Goal: Contribute content: Add original content to the website for others to see

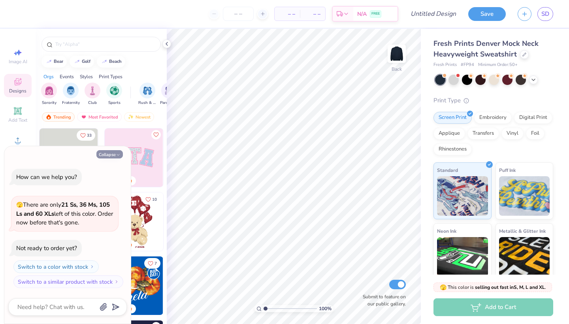
click at [115, 158] on button "Collapse" at bounding box center [109, 154] width 26 height 8
type textarea "x"
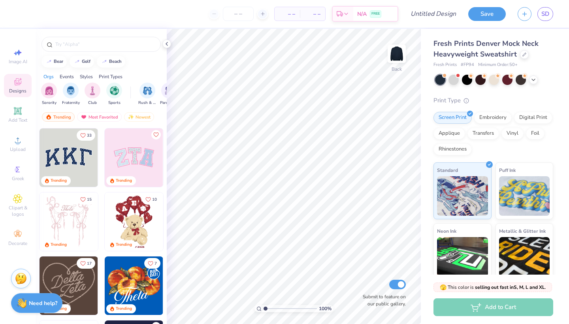
scroll to position [13, 0]
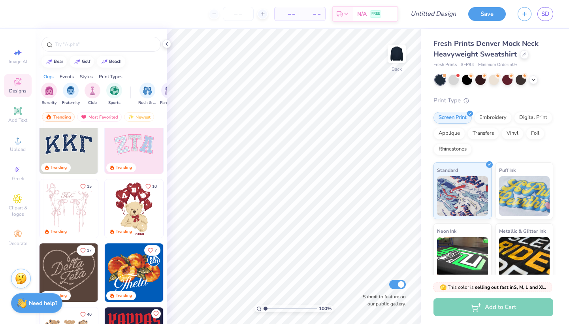
click at [72, 148] on img at bounding box center [69, 144] width 58 height 58
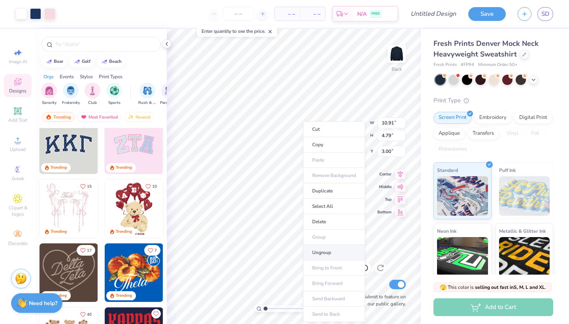
click at [331, 254] on li "Ungroup" at bounding box center [334, 252] width 62 height 15
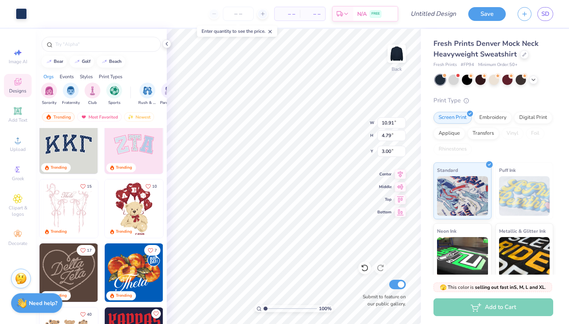
type input "10.72"
type input "4.57"
type input "3.09"
type input "10.91"
type input "4.79"
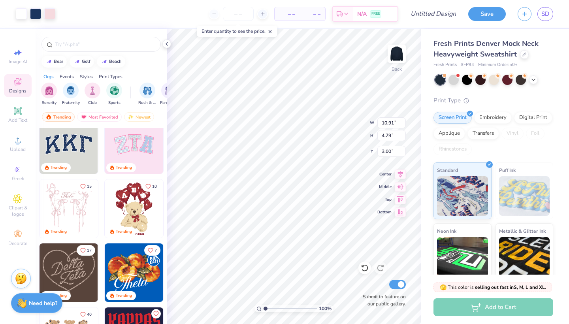
type input "2.57"
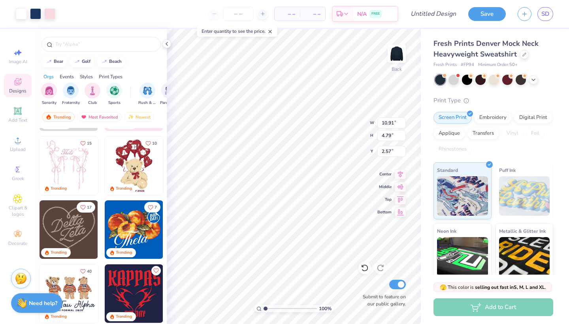
scroll to position [64, 0]
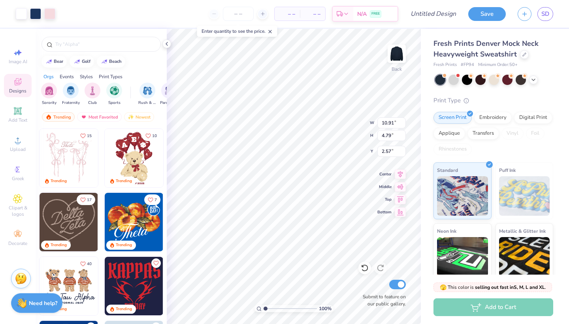
click at [76, 228] on img at bounding box center [69, 222] width 58 height 58
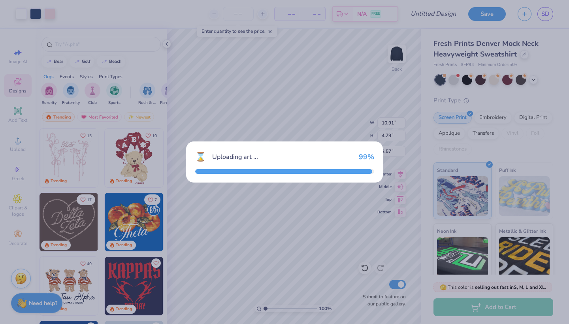
type input "7.71"
type input "6.78"
type input "3.00"
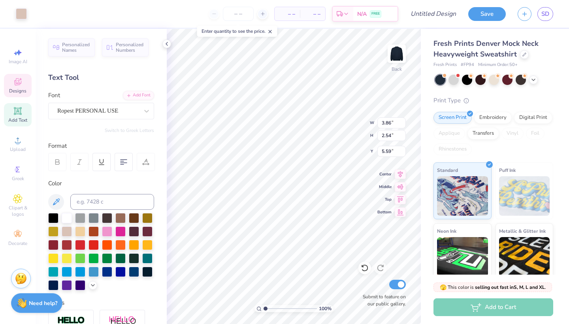
type input "4.91"
type input "2.73"
type input "4.14"
click at [34, 303] on strong "Need help?" at bounding box center [43, 302] width 28 height 8
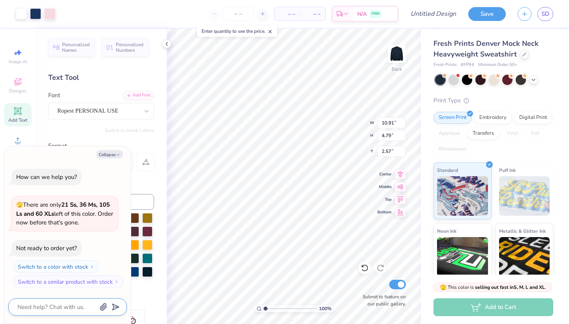
click at [42, 305] on textarea at bounding box center [57, 307] width 80 height 10
type textarea "x"
type input "10.72"
type input "4.57"
type input "2.67"
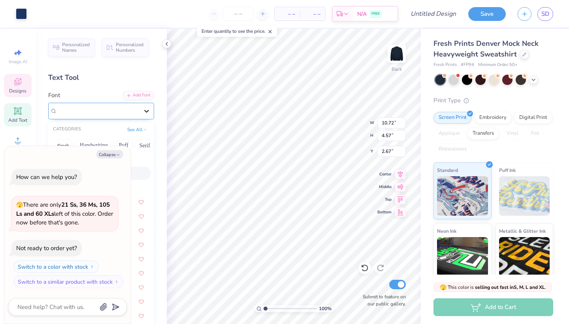
click at [143, 109] on icon at bounding box center [147, 111] width 8 height 8
click at [117, 156] on icon "button" at bounding box center [118, 154] width 5 height 5
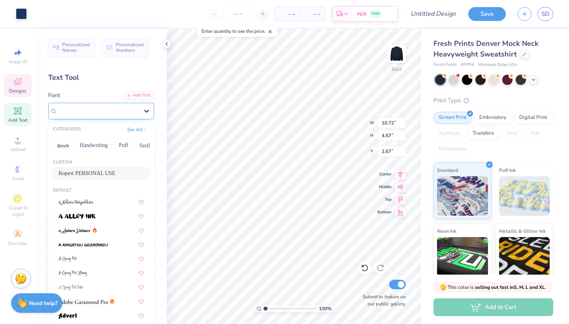
click at [145, 116] on div at bounding box center [146, 111] width 14 height 14
click at [59, 146] on button "Greek" at bounding box center [63, 145] width 20 height 13
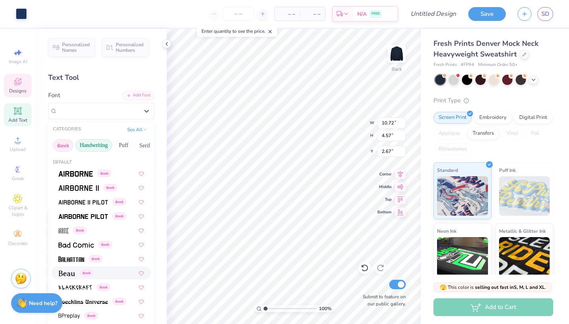
click at [98, 147] on button "Handwriting" at bounding box center [93, 145] width 37 height 13
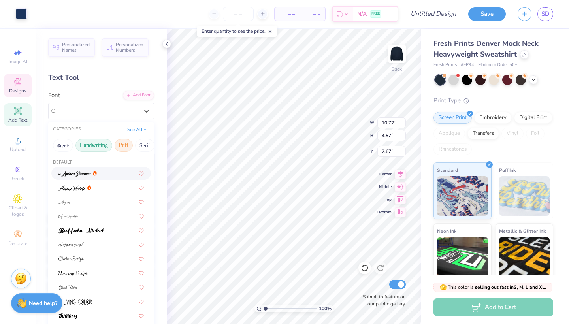
click at [125, 148] on button "Puff" at bounding box center [124, 145] width 18 height 13
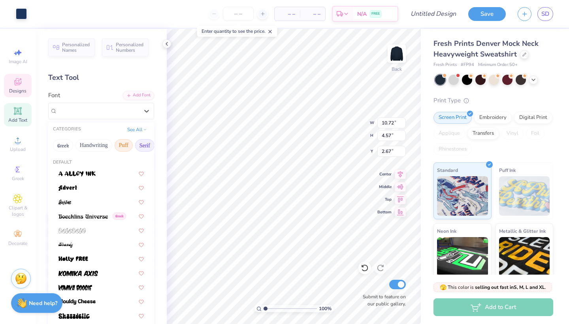
click at [147, 145] on button "Serif" at bounding box center [144, 145] width 19 height 13
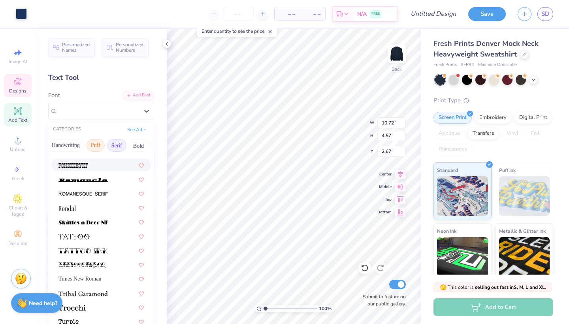
scroll to position [0, 38]
click at [125, 148] on button "Bold" at bounding box center [128, 145] width 19 height 13
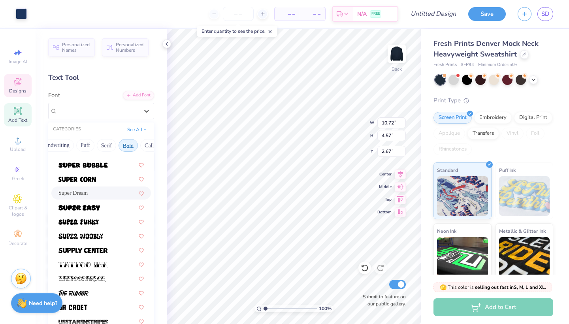
scroll to position [862, 0]
click at [146, 147] on button "Calligraphy" at bounding box center [157, 145] width 35 height 13
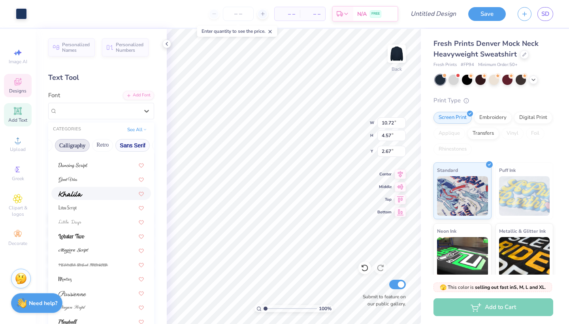
scroll to position [0, 127]
click at [105, 148] on button "Retro" at bounding box center [99, 145] width 21 height 13
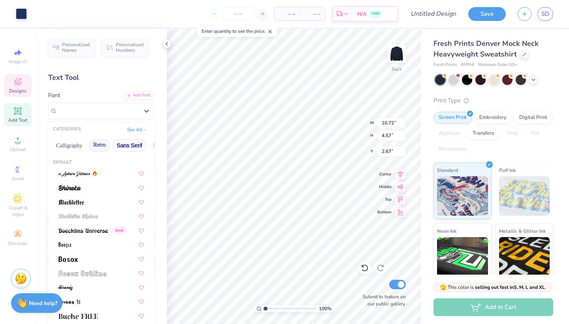
click at [122, 148] on button "Sans Serif" at bounding box center [129, 145] width 34 height 13
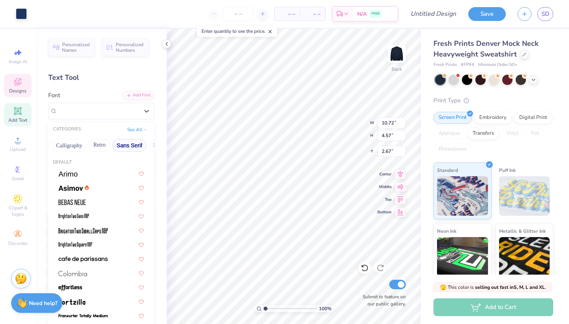
click at [129, 146] on button "Sans Serif" at bounding box center [129, 145] width 34 height 13
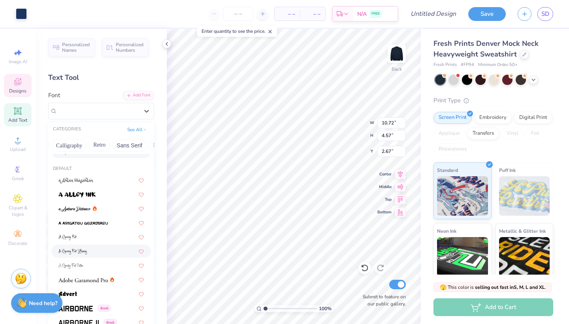
scroll to position [22, 0]
click at [128, 143] on button "Sans Serif" at bounding box center [129, 145] width 34 height 13
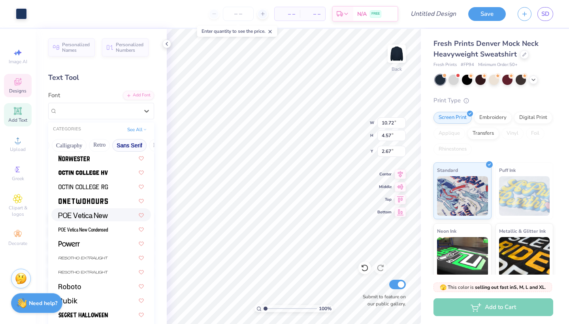
scroll to position [733, 0]
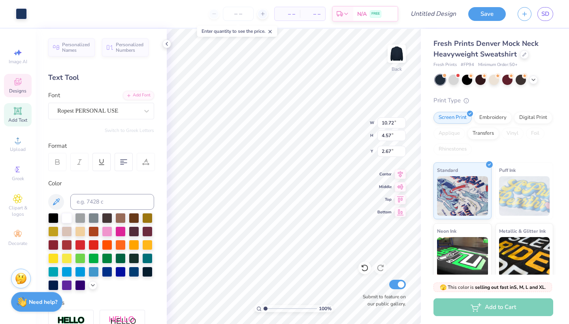
click at [46, 303] on strong "Need help?" at bounding box center [43, 302] width 28 height 8
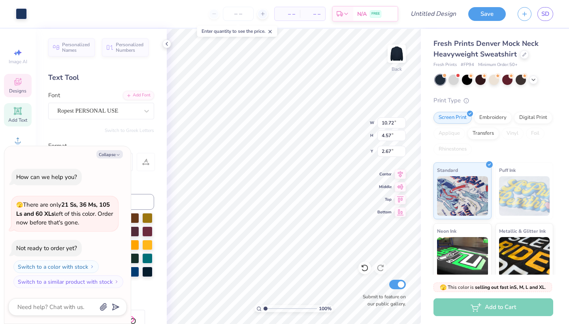
click at [79, 203] on strong "21 Ss, 36 Ms, 105 Ls and 60 XLs" at bounding box center [63, 209] width 94 height 17
click at [52, 307] on textarea at bounding box center [57, 307] width 80 height 10
type textarea "x"
type textarea "q="
type textarea "x"
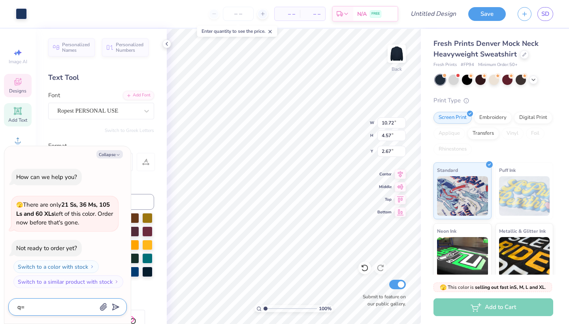
type textarea "q"
type textarea "x"
type textarea "qw"
type textarea "x"
type textarea "qwa"
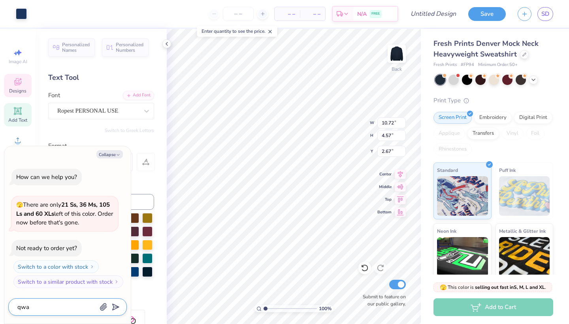
type textarea "x"
type textarea "qwah"
type textarea "x"
type textarea "qwa"
type textarea "x"
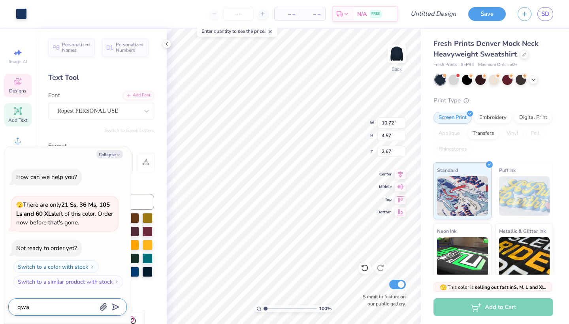
type textarea "qw"
type textarea "x"
type textarea "q"
type textarea "x"
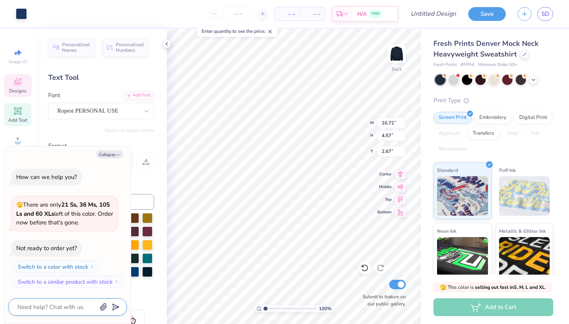
type textarea "w"
type textarea "x"
type textarea "wa"
type textarea "x"
type textarea "wah"
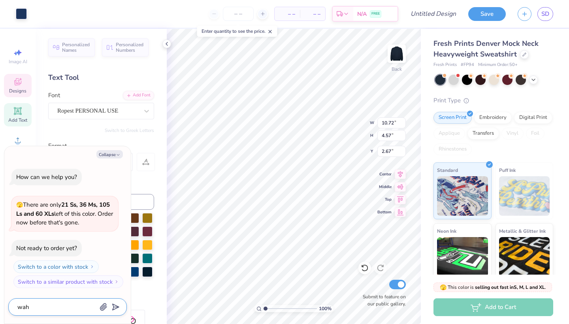
type textarea "x"
type textarea "waht"
type textarea "x"
type textarea "waht"
type textarea "x"
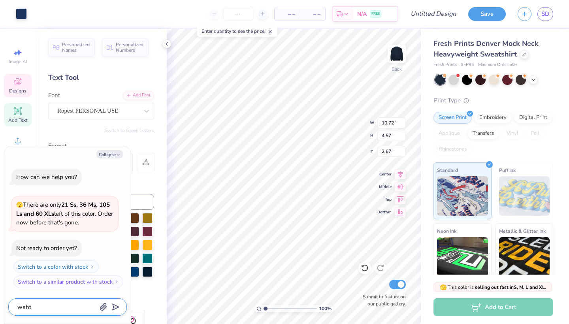
type textarea "wah"
type textarea "x"
type textarea "wa"
type textarea "x"
type textarea "w"
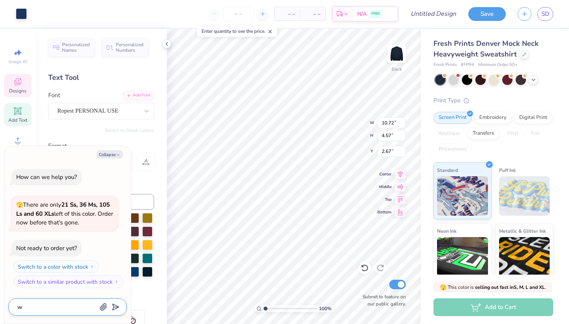
type textarea "x"
type textarea "wh"
type textarea "x"
type textarea "wha"
type textarea "x"
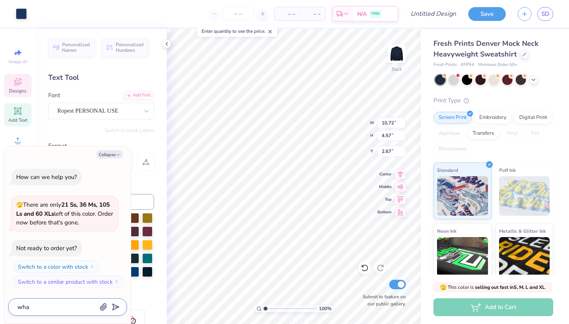
type textarea "what"
type textarea "x"
type textarea "what"
type textarea "x"
type textarea "what f"
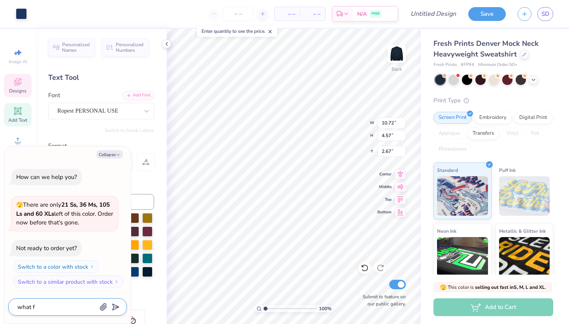
type textarea "x"
type textarea "what fo"
type textarea "x"
type textarea "what fon"
type textarea "x"
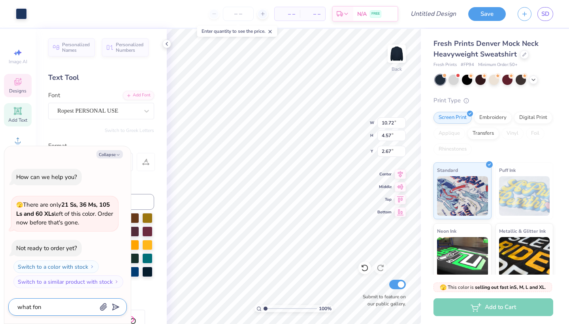
type textarea "what font"
type textarea "x"
type textarea "what font"
type textarea "x"
type textarea "what font i"
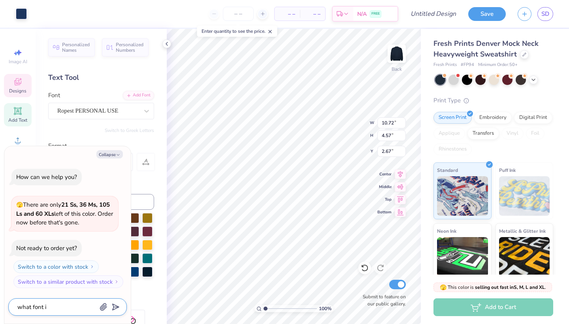
type textarea "x"
type textarea "what font is"
type textarea "x"
type textarea "what font is"
type textarea "x"
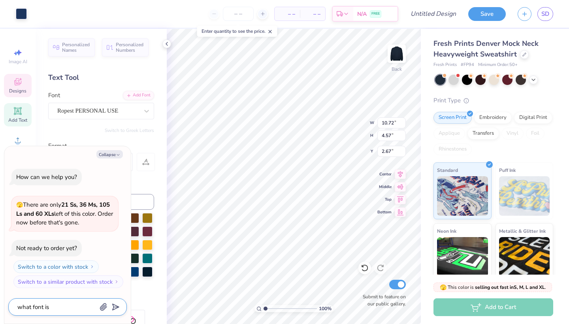
type textarea "what font is t"
type textarea "x"
type textarea "what font is th"
type textarea "x"
type textarea "what font is the"
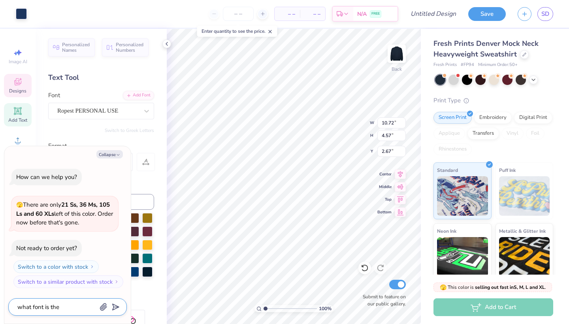
type textarea "x"
type textarea "what font is the"
type textarea "x"
type textarea "what font is the K"
type textarea "x"
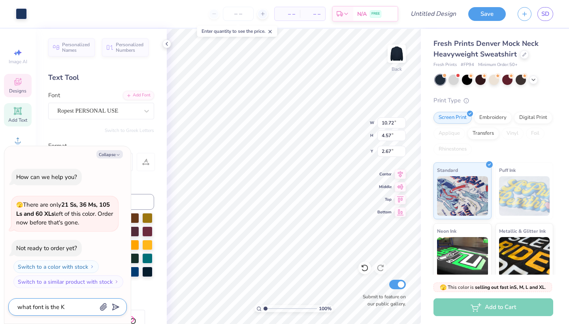
type textarea "what font is the KK"
type textarea "x"
type textarea "what font is the KKT"
click at [21, 92] on span "Designs" at bounding box center [17, 91] width 17 height 6
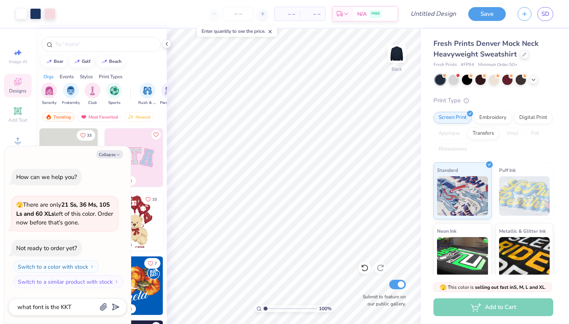
click at [74, 122] on div "Trending Most Favorited Newest" at bounding box center [101, 119] width 131 height 18
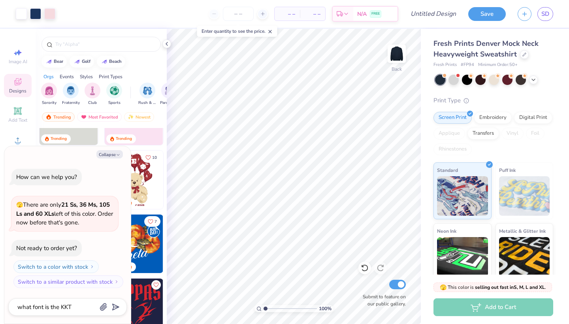
scroll to position [54, 0]
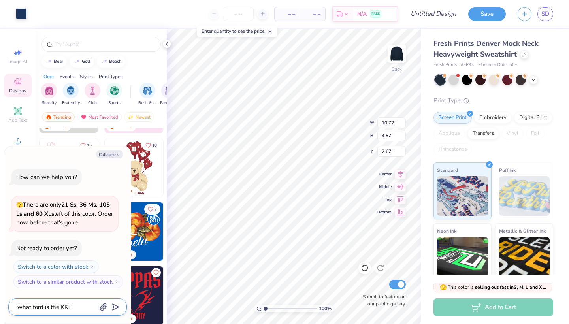
click at [87, 307] on textarea "what font is the KKT" at bounding box center [57, 307] width 80 height 10
type textarea "x"
type textarea "what font is the KK"
type textarea "x"
type textarea "what font is the K"
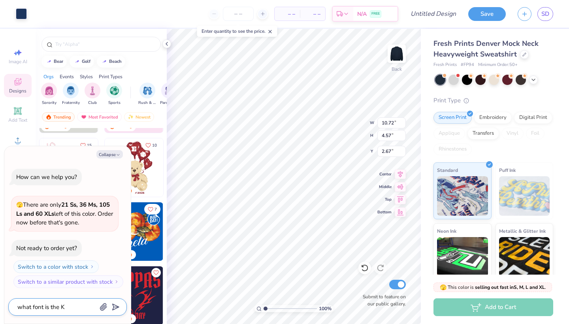
type textarea "x"
type textarea "what font is the"
type textarea "x"
type textarea "what font is the"
type textarea "x"
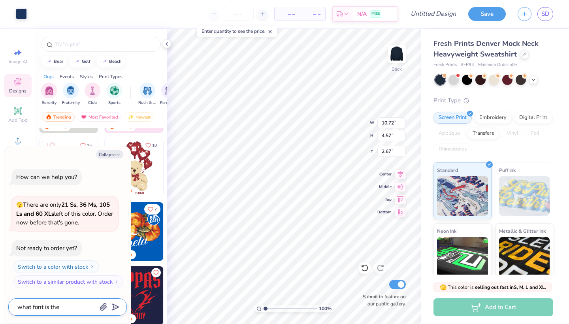
type textarea "what font is the"
type textarea "x"
type textarea "what font is the p"
type textarea "x"
type textarea "what font is the po"
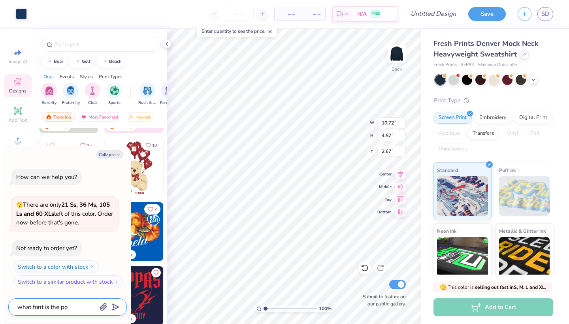
type textarea "x"
type textarea "what font is the pol"
type textarea "x"
type textarea "what font is the polk"
type textarea "x"
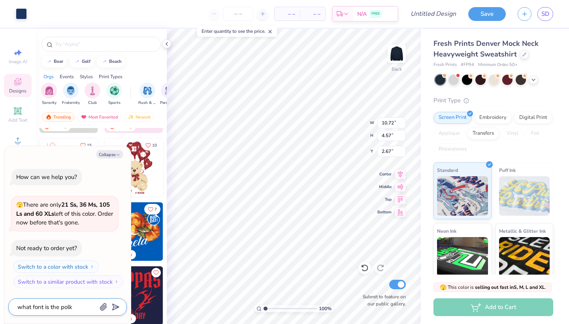
type textarea "what font is the polka"
type textarea "x"
type textarea "what font is the polka"
type textarea "x"
type textarea "what font is the polka d"
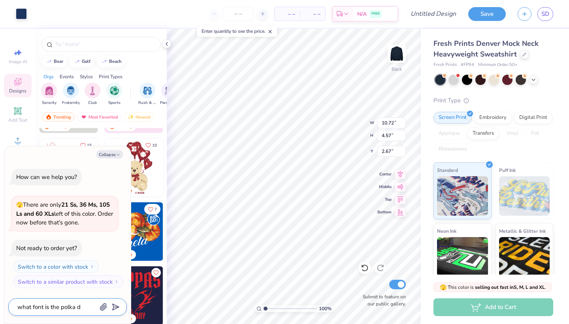
type textarea "x"
type textarea "what font is the polka do"
type textarea "x"
type textarea "what font is the polka dot"
type textarea "x"
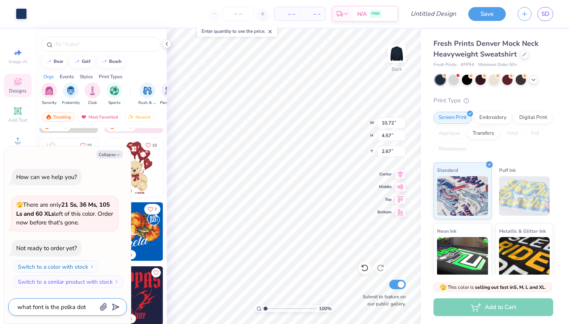
type textarea "what font is the polka dot"
type textarea "x"
type textarea "what font is the polka dot k"
type textarea "x"
type textarea "what font is the polka dot kk"
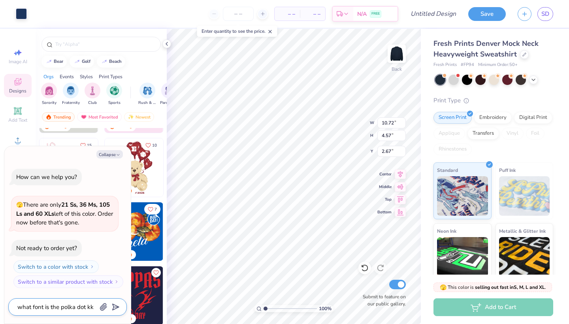
type textarea "x"
type textarea "what font is the polka dot kkt"
type textarea "x"
type textarea "what font is the polka dot kkt"
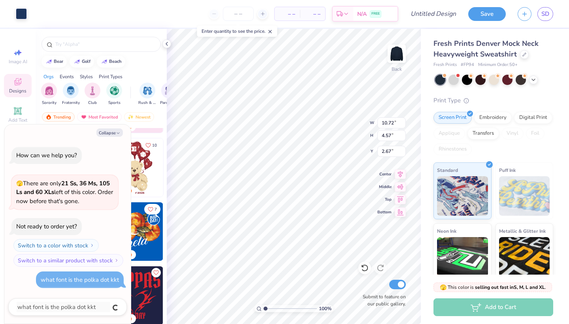
type textarea "x"
click at [79, 305] on textarea at bounding box center [57, 307] width 80 height 10
type textarea "x"
type input "10.91"
type input "4.79"
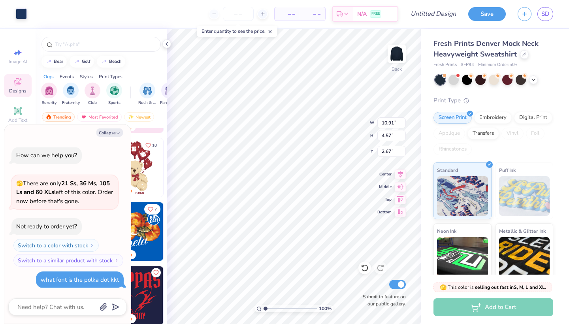
type input "2.57"
click at [109, 135] on button "Collapse" at bounding box center [109, 132] width 26 height 8
type textarea "x"
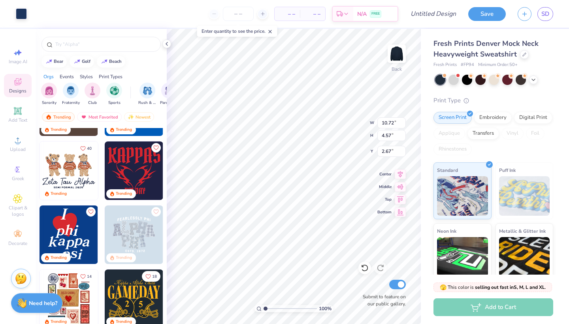
scroll to position [181, 0]
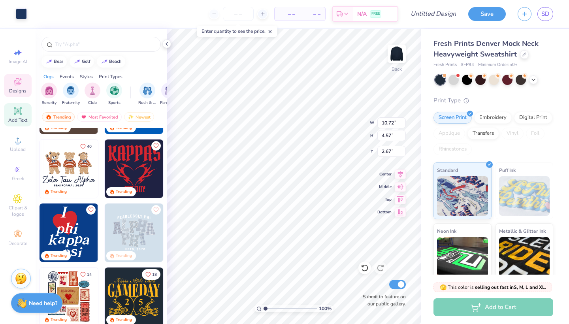
click at [20, 115] on icon at bounding box center [18, 111] width 8 height 8
type input "5.84"
type input "1.69"
type input "9.15"
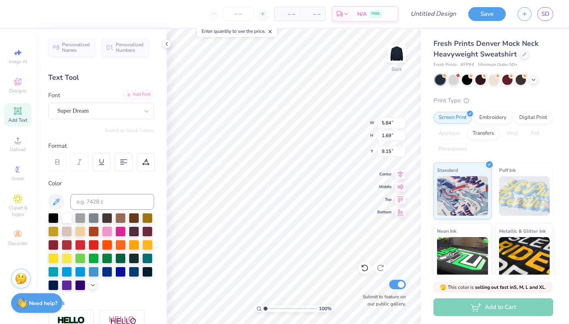
click at [144, 94] on div "Add Font" at bounding box center [138, 94] width 31 height 9
click at [35, 306] on div "Need help? Chat with us." at bounding box center [36, 302] width 51 height 20
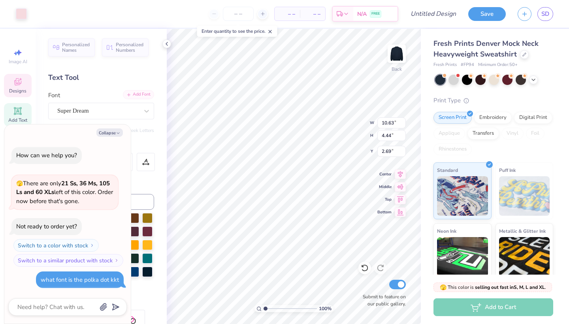
click at [134, 98] on div "Add Font" at bounding box center [138, 94] width 31 height 9
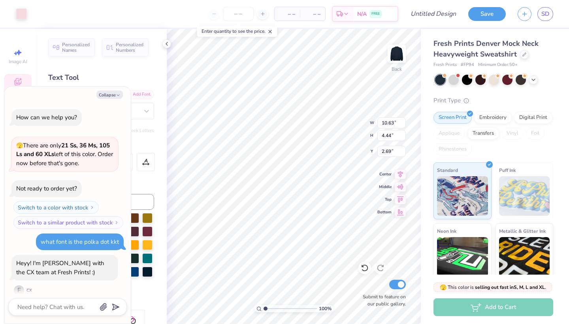
scroll to position [7, 0]
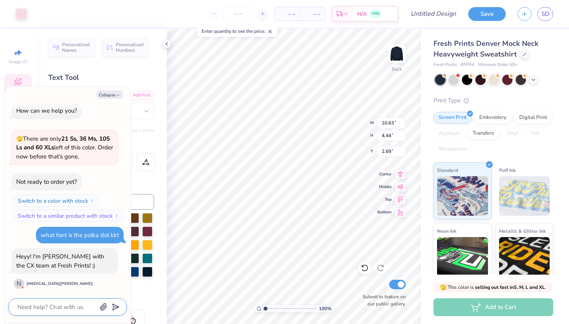
click at [74, 308] on textarea at bounding box center [57, 307] width 80 height 10
type textarea "x"
type textarea "H"
type textarea "x"
type textarea "He"
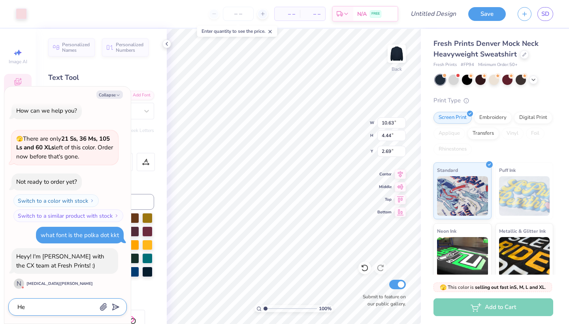
type textarea "x"
type textarea "Hey"
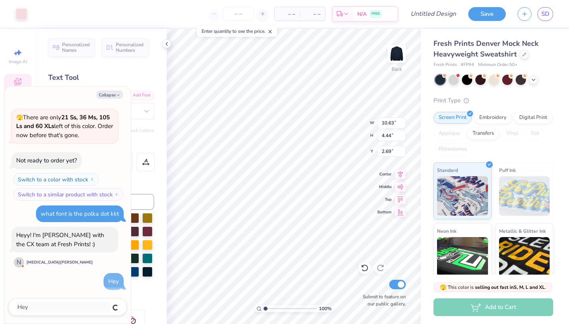
type textarea "x"
click at [141, 96] on div "Add Font" at bounding box center [138, 94] width 31 height 9
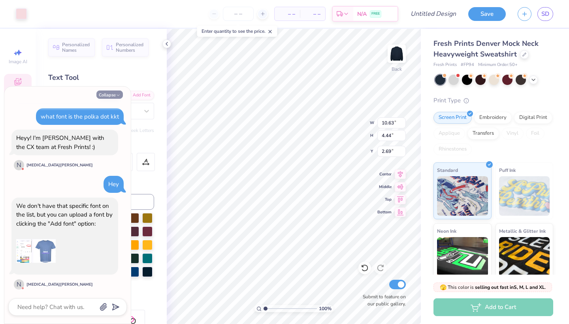
click at [113, 96] on button "Collapse" at bounding box center [109, 94] width 26 height 8
type textarea "x"
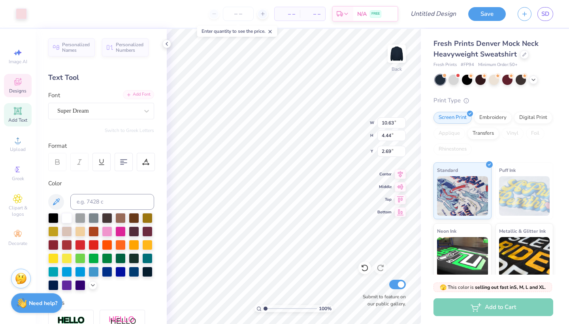
click at [139, 95] on div "Add Font" at bounding box center [138, 94] width 31 height 9
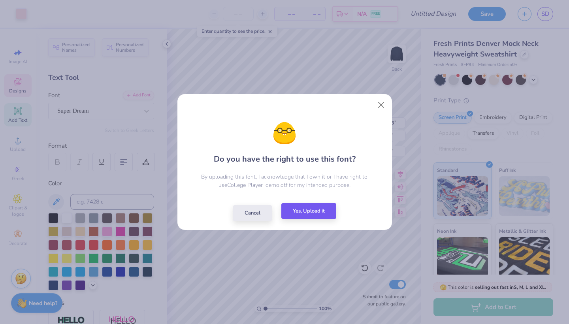
click at [317, 213] on button "Yes, Upload it" at bounding box center [308, 211] width 55 height 16
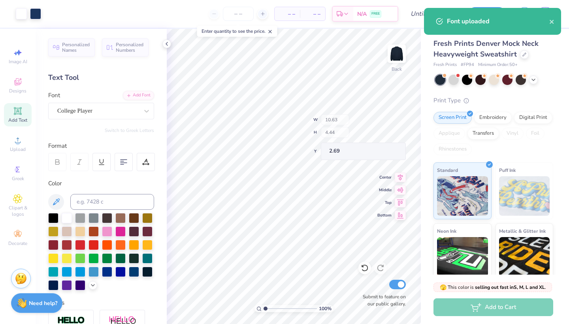
type input "10.72"
type input "4.57"
type input "2.67"
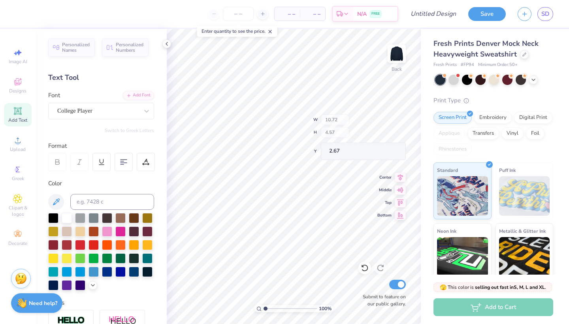
type input "10.91"
type input "4.79"
type input "2.57"
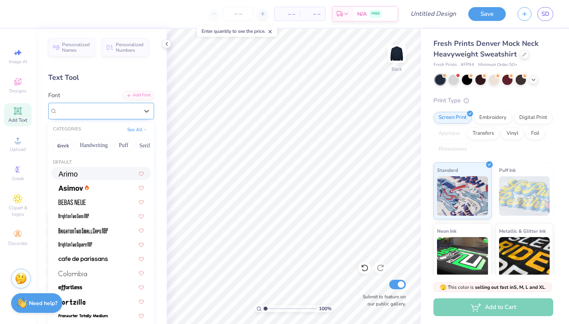
click at [92, 111] on span "College Player" at bounding box center [74, 110] width 35 height 9
click at [143, 96] on div "Add Font" at bounding box center [138, 94] width 31 height 9
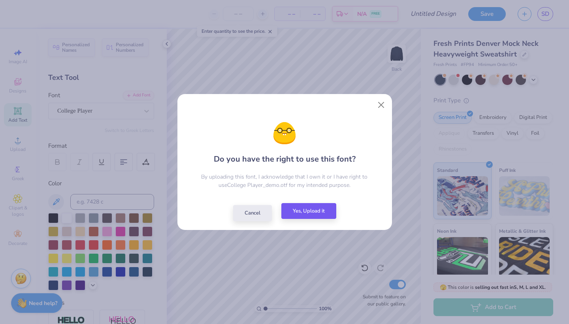
click at [305, 211] on button "Yes, Upload it" at bounding box center [308, 211] width 55 height 16
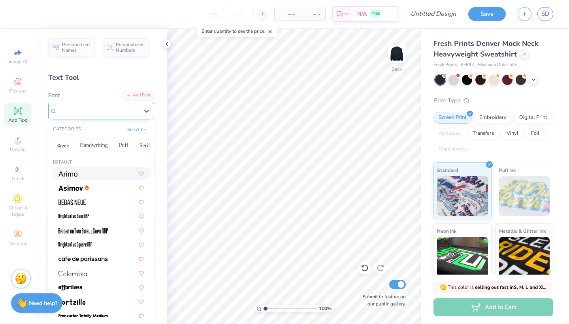
click at [92, 111] on span "College Player" at bounding box center [74, 110] width 35 height 9
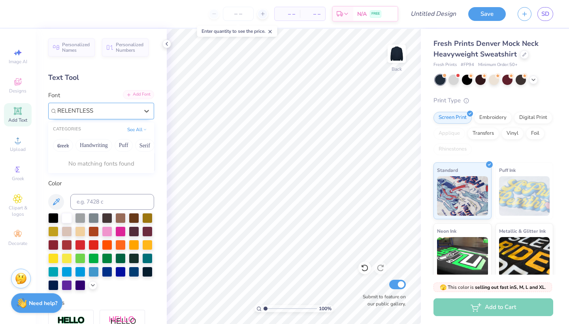
type input "RELENTLESS"
click at [134, 96] on div "Add Font" at bounding box center [138, 94] width 31 height 9
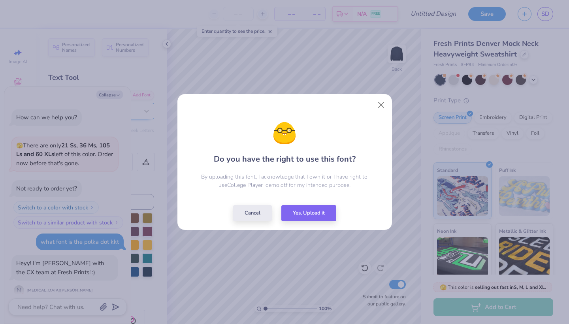
scroll to position [260, 0]
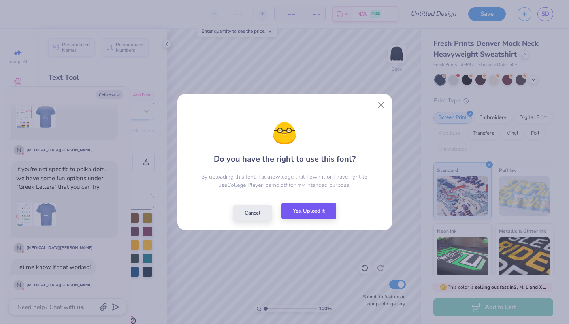
click at [319, 210] on button "Yes, Upload it" at bounding box center [308, 211] width 55 height 16
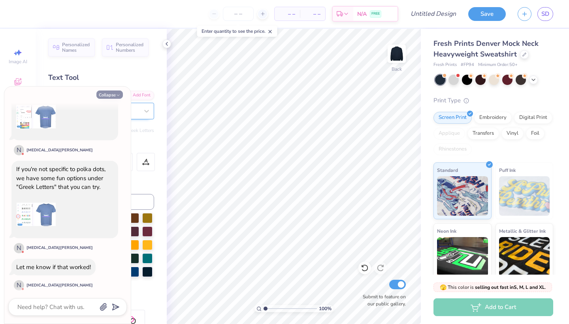
click at [116, 96] on icon "button" at bounding box center [118, 95] width 5 height 5
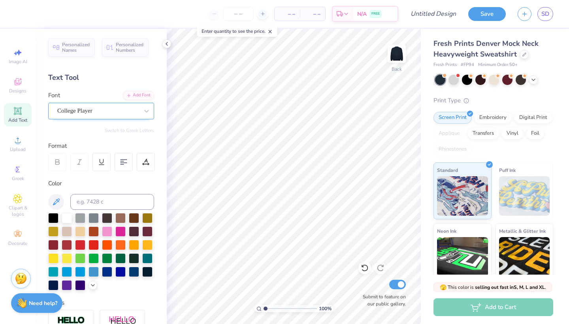
type textarea "x"
click at [81, 76] on div "Text Tool" at bounding box center [101, 77] width 106 height 11
click at [68, 77] on div "Text Tool" at bounding box center [101, 77] width 106 height 11
click at [15, 115] on icon at bounding box center [18, 111] width 8 height 8
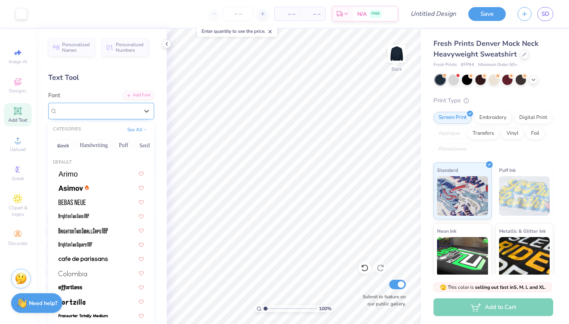
click at [109, 112] on div "Super Dream" at bounding box center [97, 111] width 83 height 12
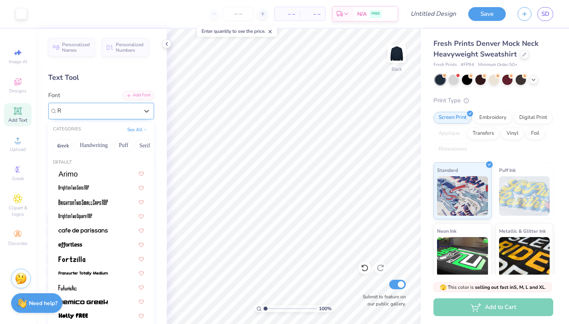
type input "R"
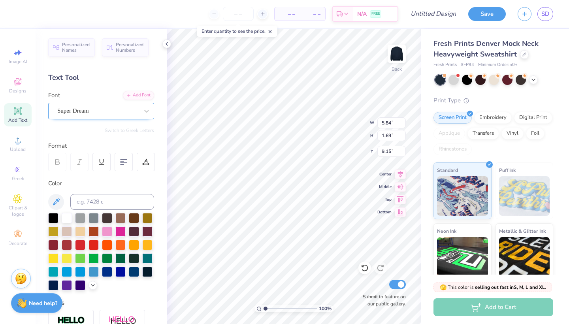
type textarea "T"
type textarea "R"
type textarea "RELENTLESS"
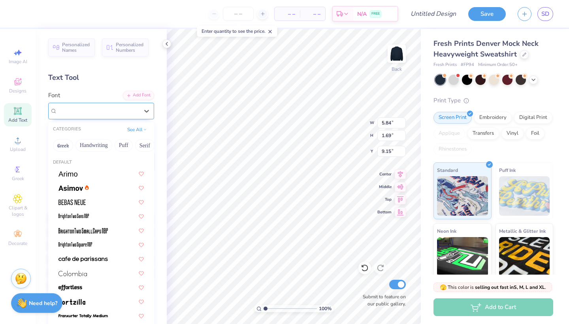
click at [132, 111] on div "Super Dream" at bounding box center [97, 111] width 83 height 12
click at [137, 95] on div "Add Font" at bounding box center [138, 94] width 31 height 9
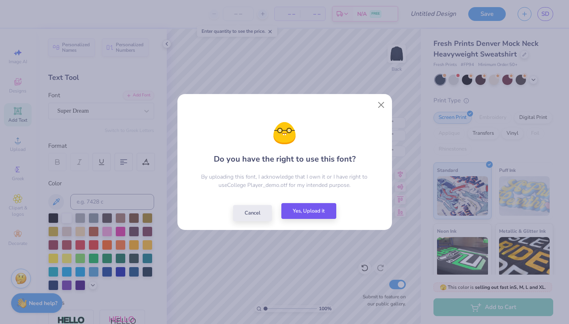
click at [318, 214] on button "Yes, Upload it" at bounding box center [308, 211] width 55 height 16
type input "14.09"
type input "1.76"
type input "9.12"
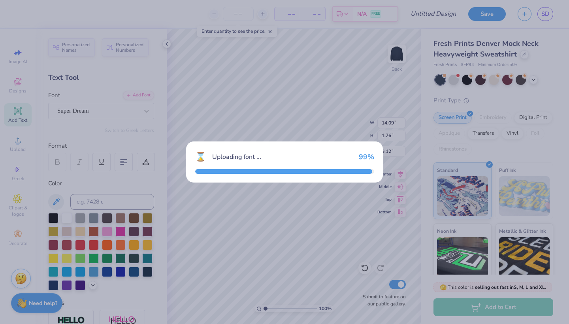
click at [303, 209] on div "⌛ Uploading font ... 99 %" at bounding box center [284, 162] width 569 height 324
type input "14.44"
type input "1.83"
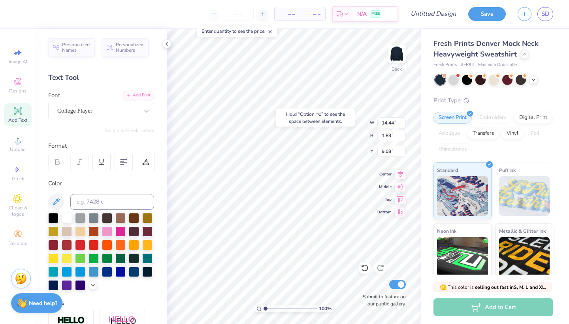
type input "3.96"
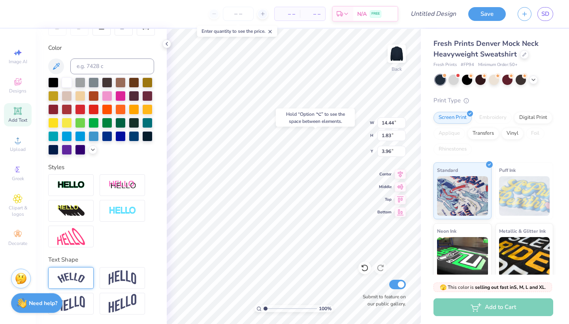
scroll to position [136, 0]
click at [118, 278] on img at bounding box center [123, 277] width 28 height 15
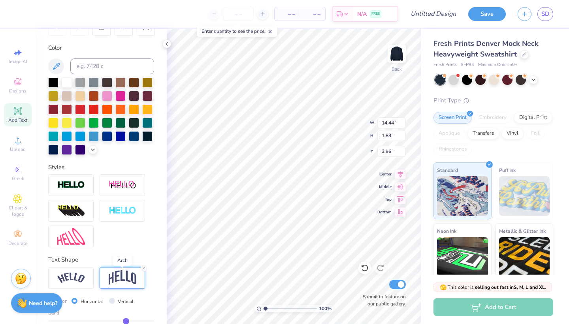
type input "4.82"
type input "3.00"
type input "0.47"
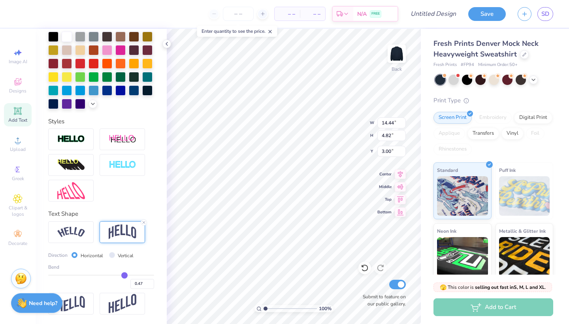
type input "0.44"
type input "0.43"
type input "0.42"
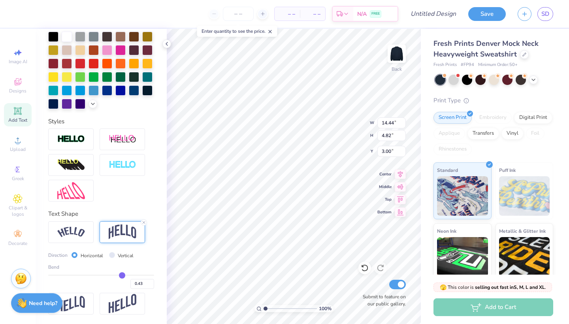
type input "0.42"
type input "0.41"
type input "0.4"
type input "0.40"
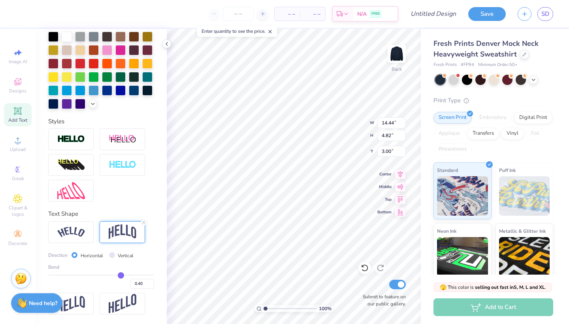
type input "0.39"
type input "0.38"
type input "0.37"
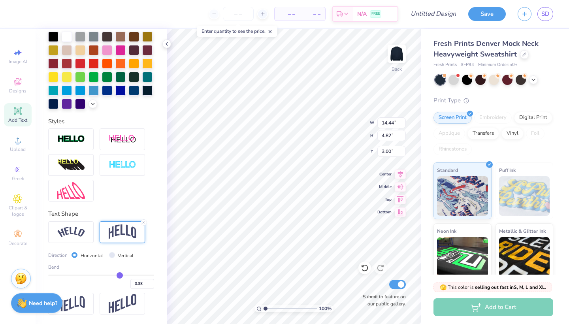
type input "0.37"
type input "0.36"
type input "0.35"
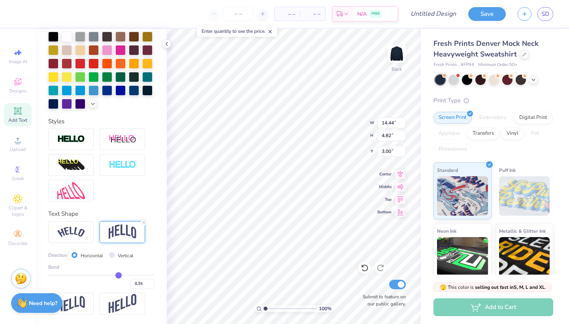
drag, startPoint x: 124, startPoint y: 277, endPoint x: 119, endPoint y: 274, distance: 6.7
type input "0.35"
click at [119, 275] on input "range" at bounding box center [101, 275] width 106 height 1
type input "3.87"
type input "3.48"
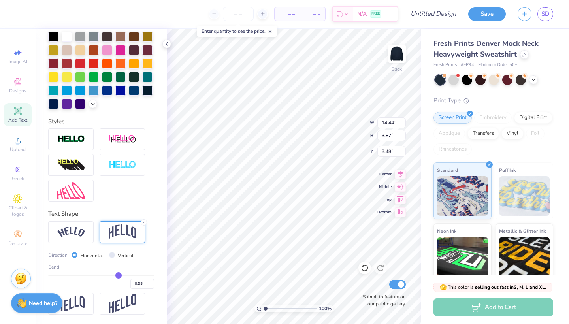
type input "0.32"
type input "0.29"
type input "0.27"
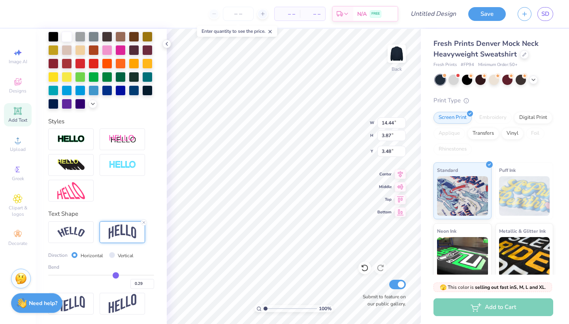
type input "0.27"
type input "0.25"
drag, startPoint x: 119, startPoint y: 274, endPoint x: 104, endPoint y: 273, distance: 14.3
click at [104, 275] on input "range" at bounding box center [101, 275] width 106 height 1
drag, startPoint x: 105, startPoint y: 274, endPoint x: 112, endPoint y: 273, distance: 6.4
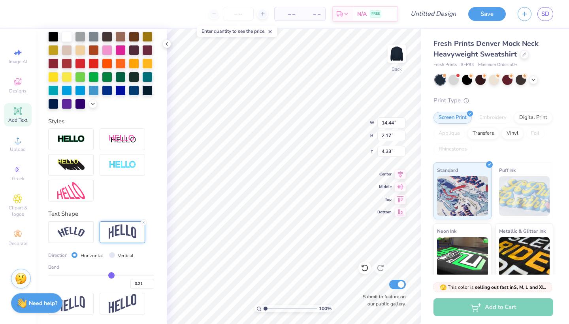
click at [112, 275] on input "range" at bounding box center [101, 275] width 106 height 1
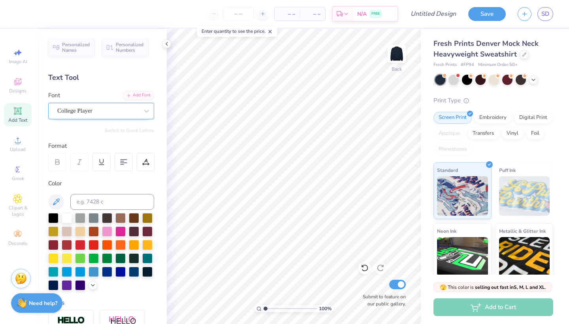
scroll to position [0, 0]
click at [150, 110] on icon at bounding box center [147, 111] width 8 height 8
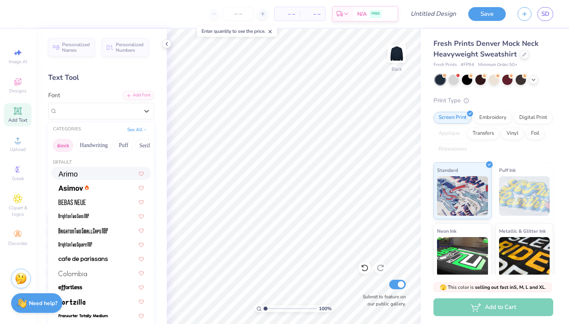
click at [69, 144] on button "Greek" at bounding box center [63, 145] width 20 height 13
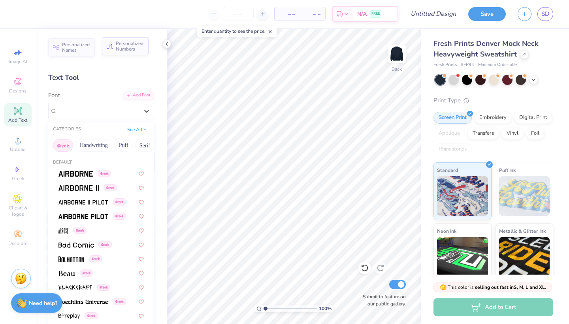
click at [120, 52] on span "Personalized Numbers" at bounding box center [130, 46] width 28 height 11
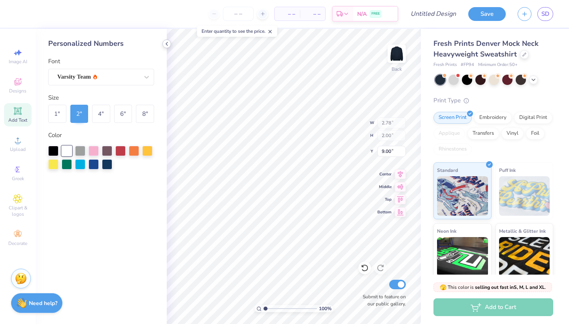
click at [168, 44] on icon at bounding box center [167, 44] width 6 height 6
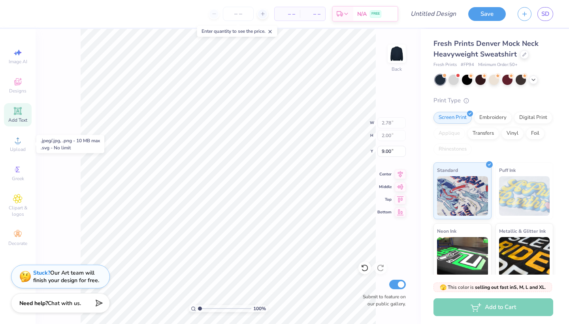
click at [21, 121] on span "Add Text" at bounding box center [17, 120] width 19 height 6
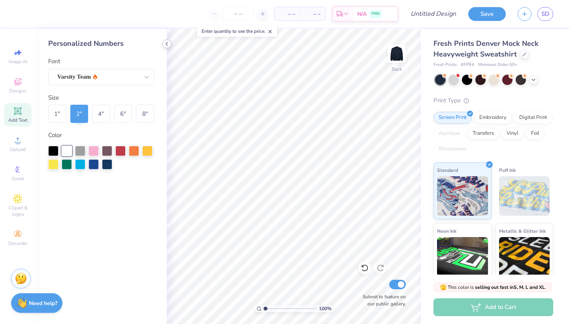
click at [165, 40] on div at bounding box center [166, 44] width 9 height 9
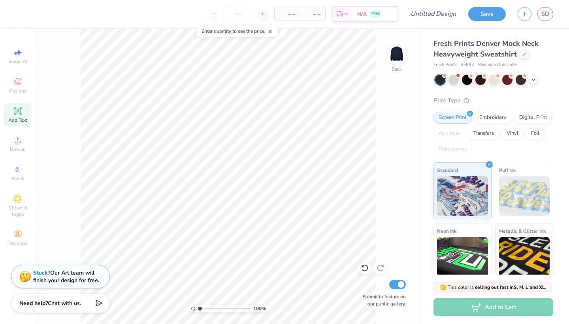
click at [22, 108] on icon at bounding box center [17, 110] width 9 height 9
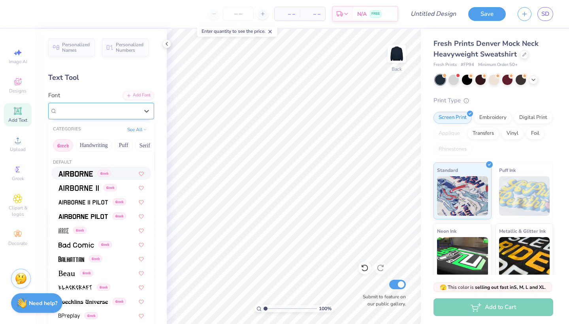
click at [110, 115] on div "Super Dream" at bounding box center [97, 111] width 83 height 12
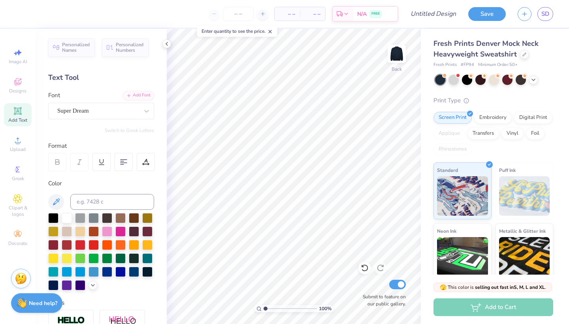
click at [140, 73] on div "Text Tool" at bounding box center [101, 77] width 106 height 11
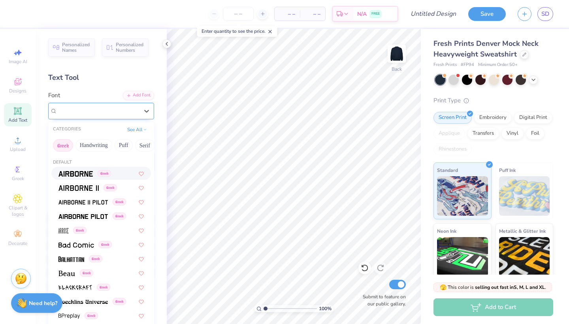
click at [107, 113] on div "Super Dream" at bounding box center [97, 111] width 83 height 12
click at [64, 145] on button "Greek" at bounding box center [63, 145] width 20 height 13
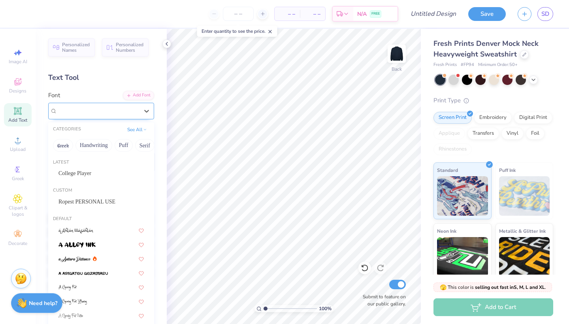
click at [105, 112] on div "Super Dream" at bounding box center [97, 111] width 83 height 12
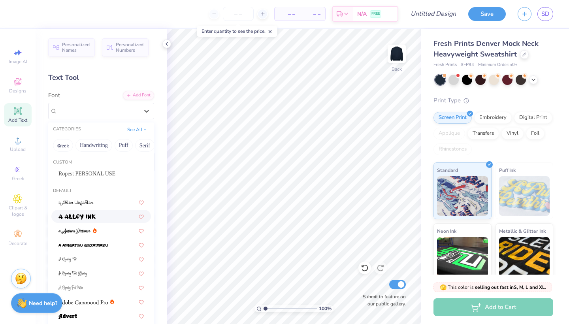
scroll to position [29, 0]
click at [61, 141] on button "Greek" at bounding box center [63, 145] width 20 height 13
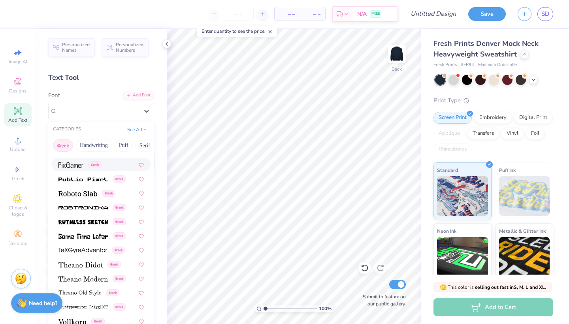
scroll to position [478, 0]
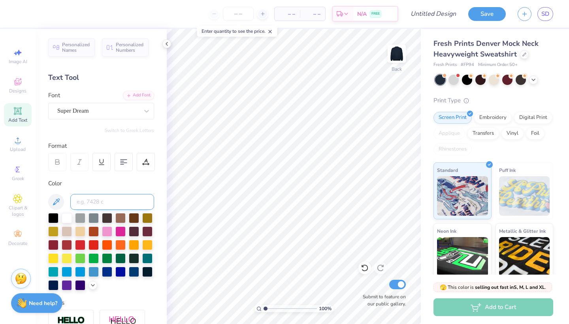
click at [100, 205] on input at bounding box center [112, 202] width 84 height 16
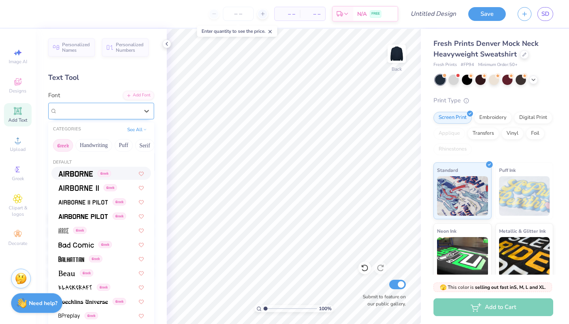
click at [91, 115] on div at bounding box center [97, 110] width 81 height 11
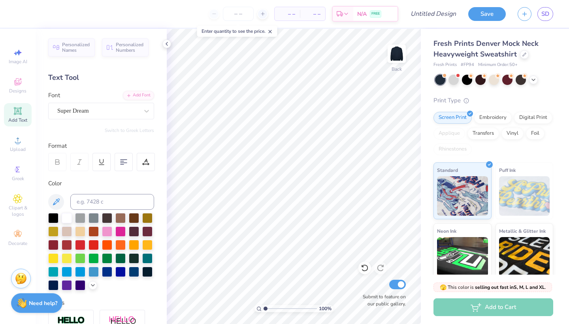
click at [108, 81] on div "Text Tool" at bounding box center [101, 77] width 106 height 11
click at [120, 133] on div "Personalized Names Personalized Numbers Text Tool Add Font Font Super Dream Swi…" at bounding box center [101, 176] width 131 height 295
click at [18, 55] on icon at bounding box center [17, 52] width 9 height 9
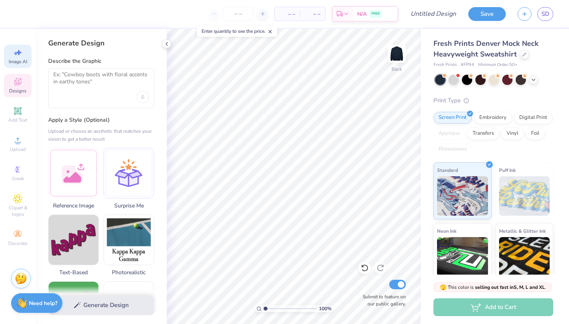
click at [19, 84] on icon at bounding box center [18, 82] width 6 height 5
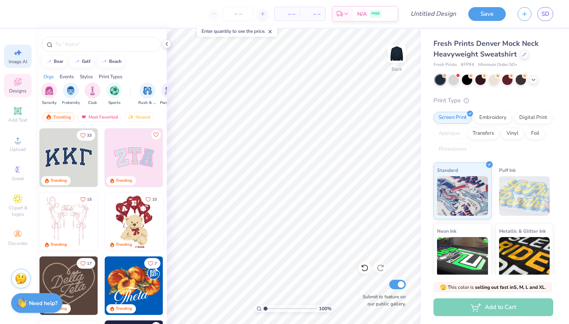
click at [13, 55] on icon at bounding box center [17, 52] width 9 height 9
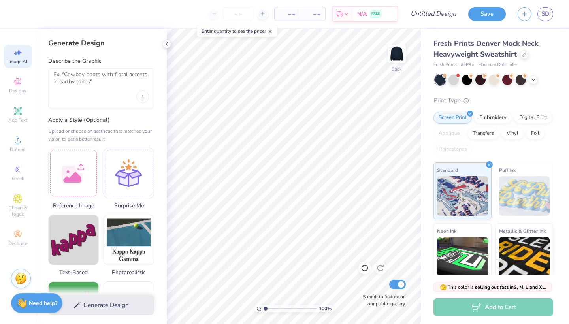
click at [78, 98] on div at bounding box center [101, 88] width 106 height 40
click at [73, 80] on textarea at bounding box center [101, 81] width 96 height 20
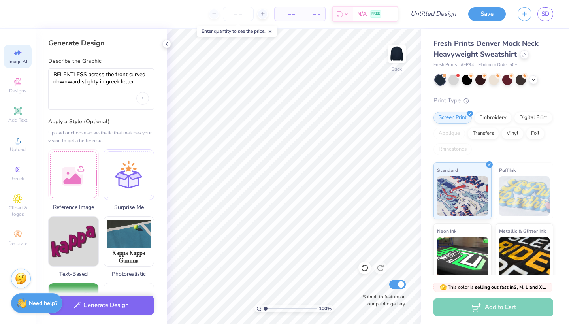
click at [149, 96] on div "RELENTLESS across the front curved downward slighty in greek letter" at bounding box center [101, 88] width 106 height 41
click at [149, 96] on div "Upload image" at bounding box center [142, 98] width 13 height 13
click at [141, 77] on textarea "RELENTLESS across the front curved downward slighty in greek letter" at bounding box center [101, 81] width 96 height 21
click at [168, 47] on div at bounding box center [166, 44] width 9 height 9
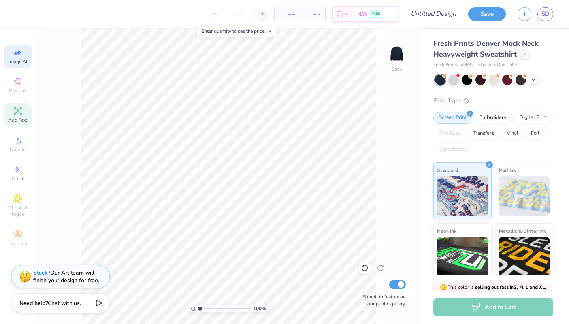
click at [19, 117] on span "Add Text" at bounding box center [17, 120] width 19 height 6
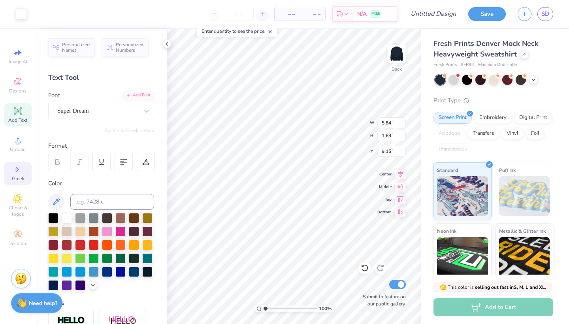
click at [15, 175] on div "Greek" at bounding box center [18, 173] width 28 height 23
click at [37, 308] on div "Need help? Chat with us." at bounding box center [36, 302] width 51 height 20
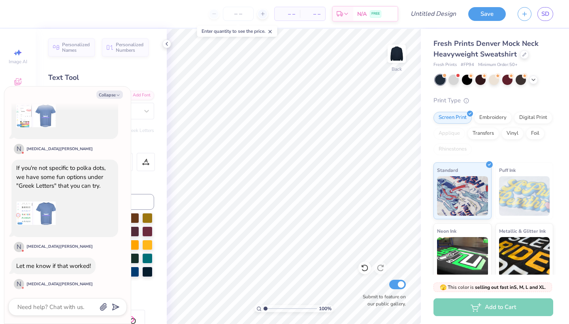
scroll to position [260, 0]
click at [110, 94] on button "Collapse" at bounding box center [109, 94] width 26 height 8
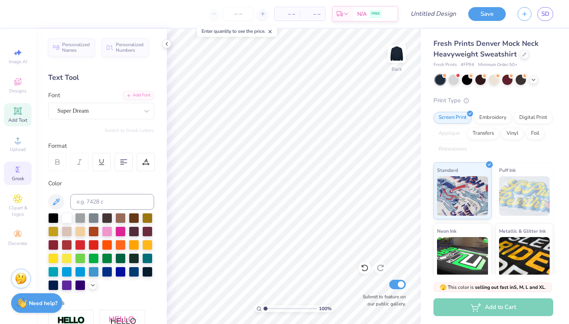
click at [20, 184] on div "Greek" at bounding box center [18, 173] width 28 height 23
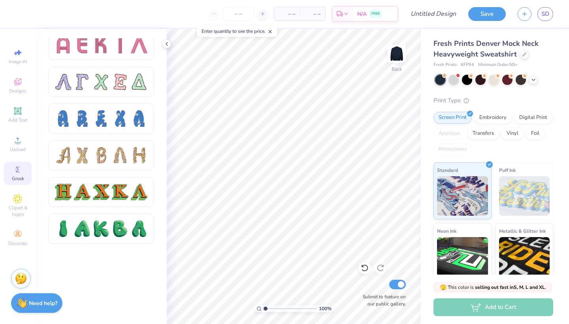
scroll to position [743, 0]
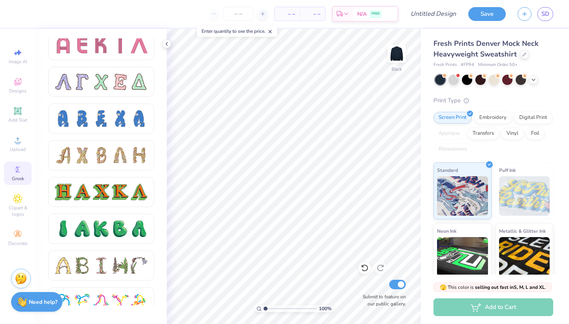
click at [30, 301] on strong "Need help?" at bounding box center [43, 302] width 28 height 8
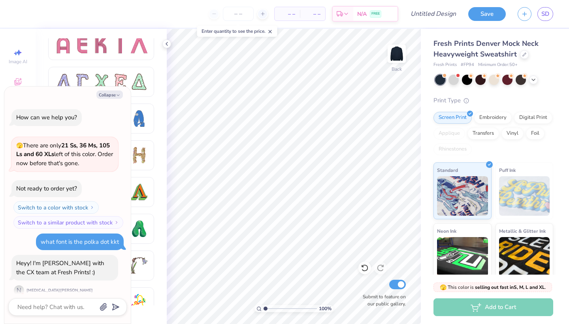
scroll to position [260, 0]
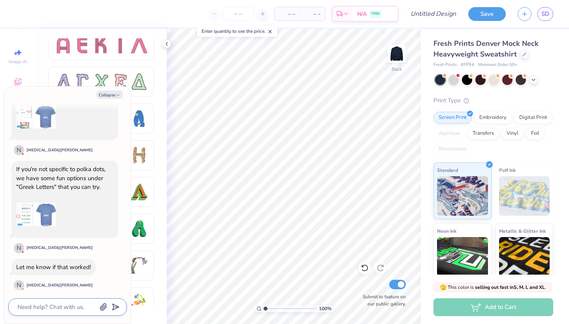
click at [47, 303] on textarea at bounding box center [57, 307] width 80 height 10
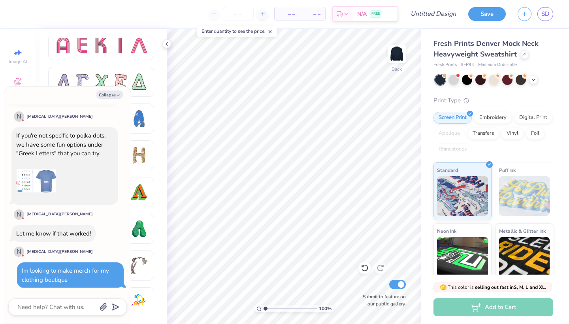
scroll to position [290, 0]
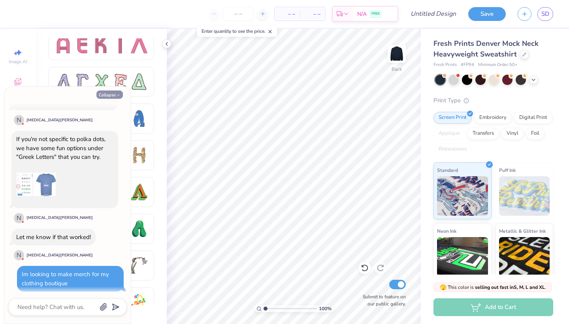
click at [112, 94] on button "Collapse" at bounding box center [109, 94] width 26 height 8
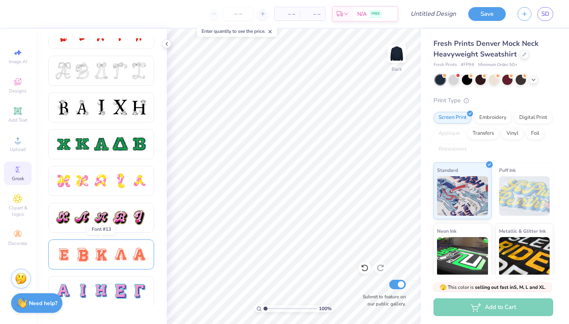
scroll to position [309, 0]
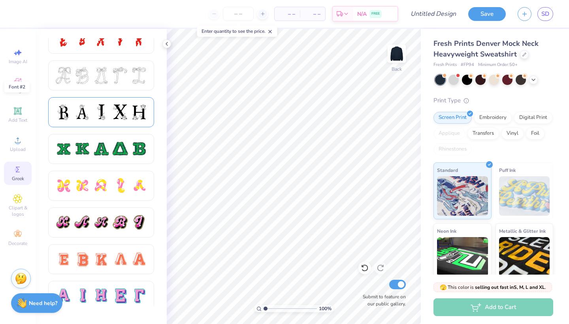
click at [96, 117] on div at bounding box center [101, 112] width 17 height 17
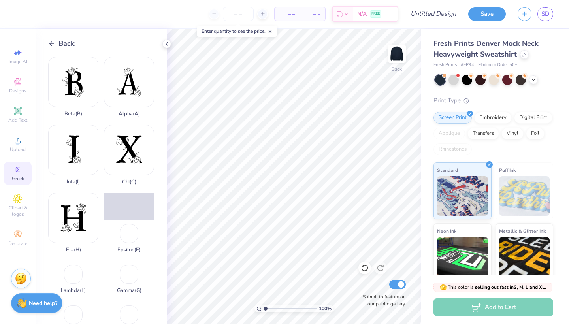
scroll to position [140, 0]
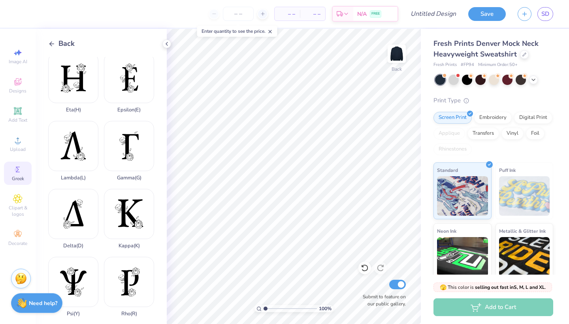
click at [50, 41] on icon at bounding box center [51, 43] width 7 height 7
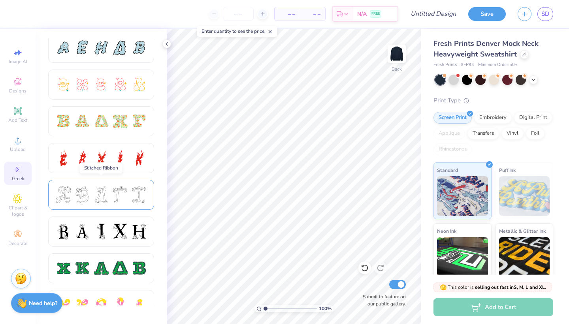
scroll to position [191, 0]
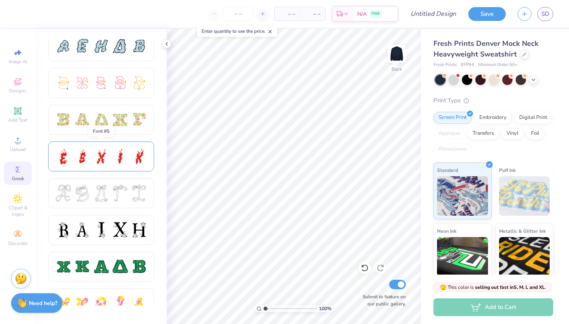
click at [84, 162] on div at bounding box center [82, 156] width 17 height 17
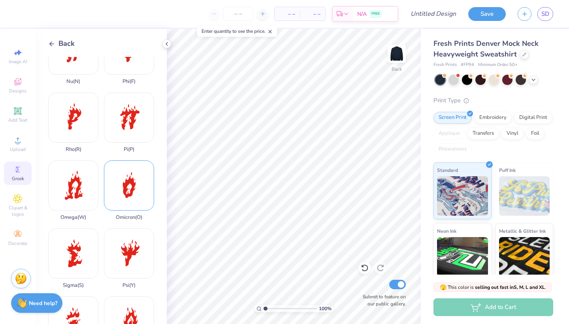
scroll to position [458, 0]
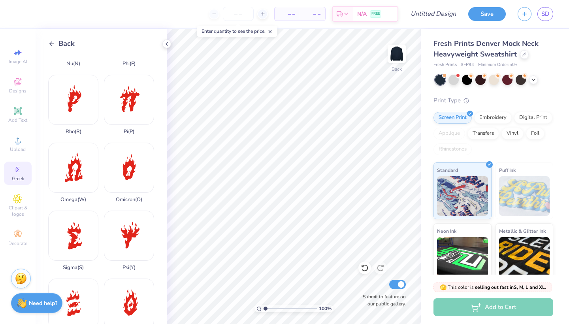
click at [50, 41] on icon at bounding box center [51, 43] width 7 height 7
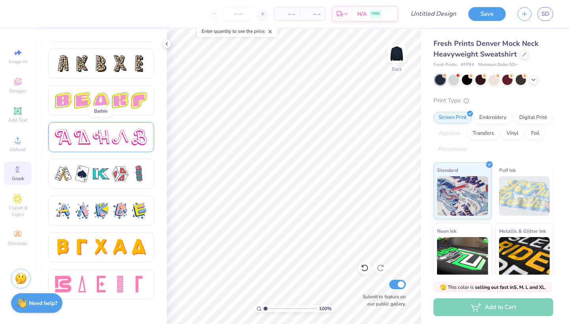
scroll to position [1312, 0]
click at [95, 176] on div at bounding box center [101, 174] width 17 height 17
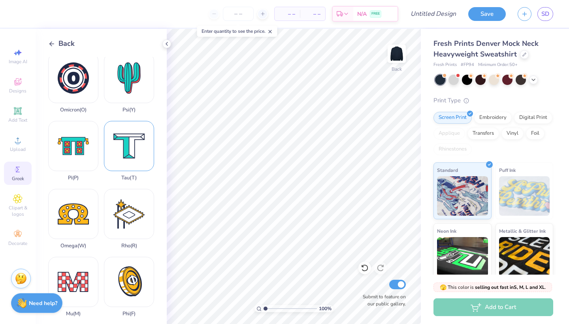
scroll to position [345, 0]
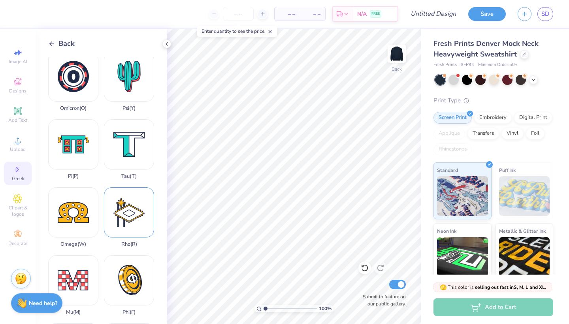
click at [123, 222] on div "Rho ( R )" at bounding box center [129, 217] width 50 height 60
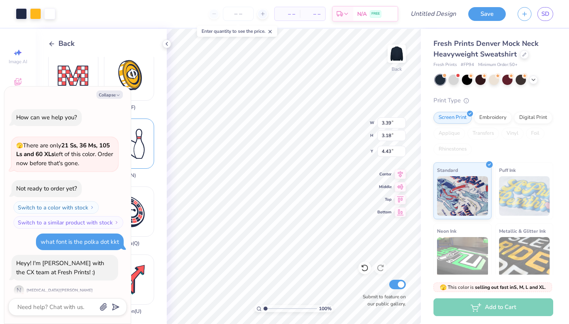
scroll to position [335, 0]
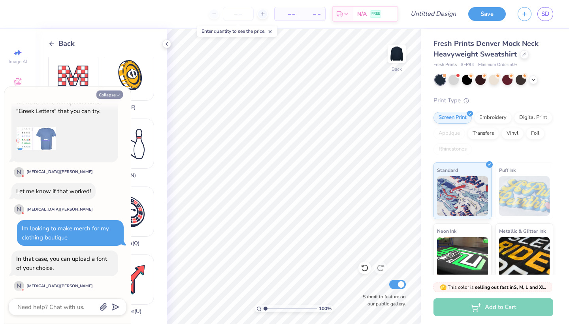
click at [111, 94] on button "Collapse" at bounding box center [109, 94] width 26 height 8
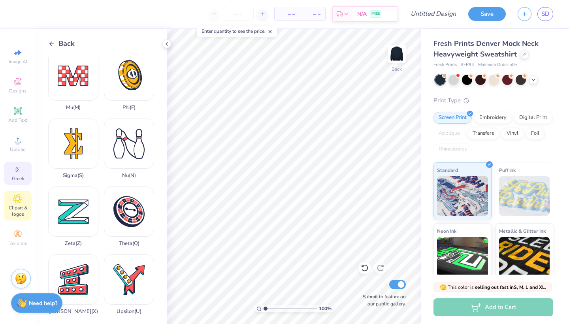
click at [20, 201] on icon at bounding box center [17, 198] width 9 height 9
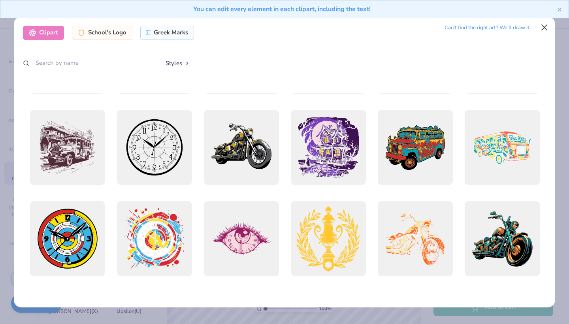
scroll to position [39, 0]
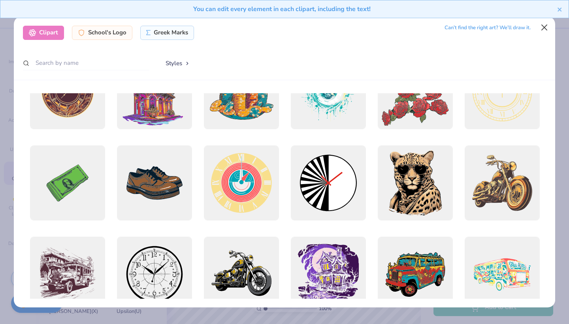
click at [545, 28] on button "Close" at bounding box center [544, 27] width 15 height 15
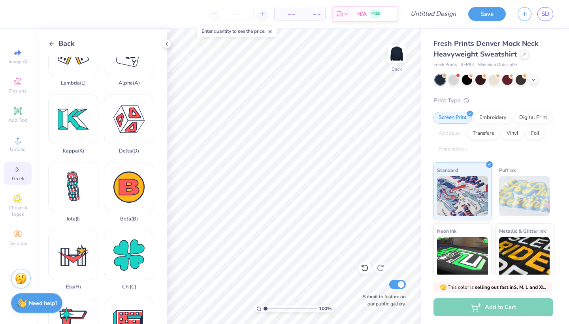
scroll to position [11, 0]
